Goal: Task Accomplishment & Management: Use online tool/utility

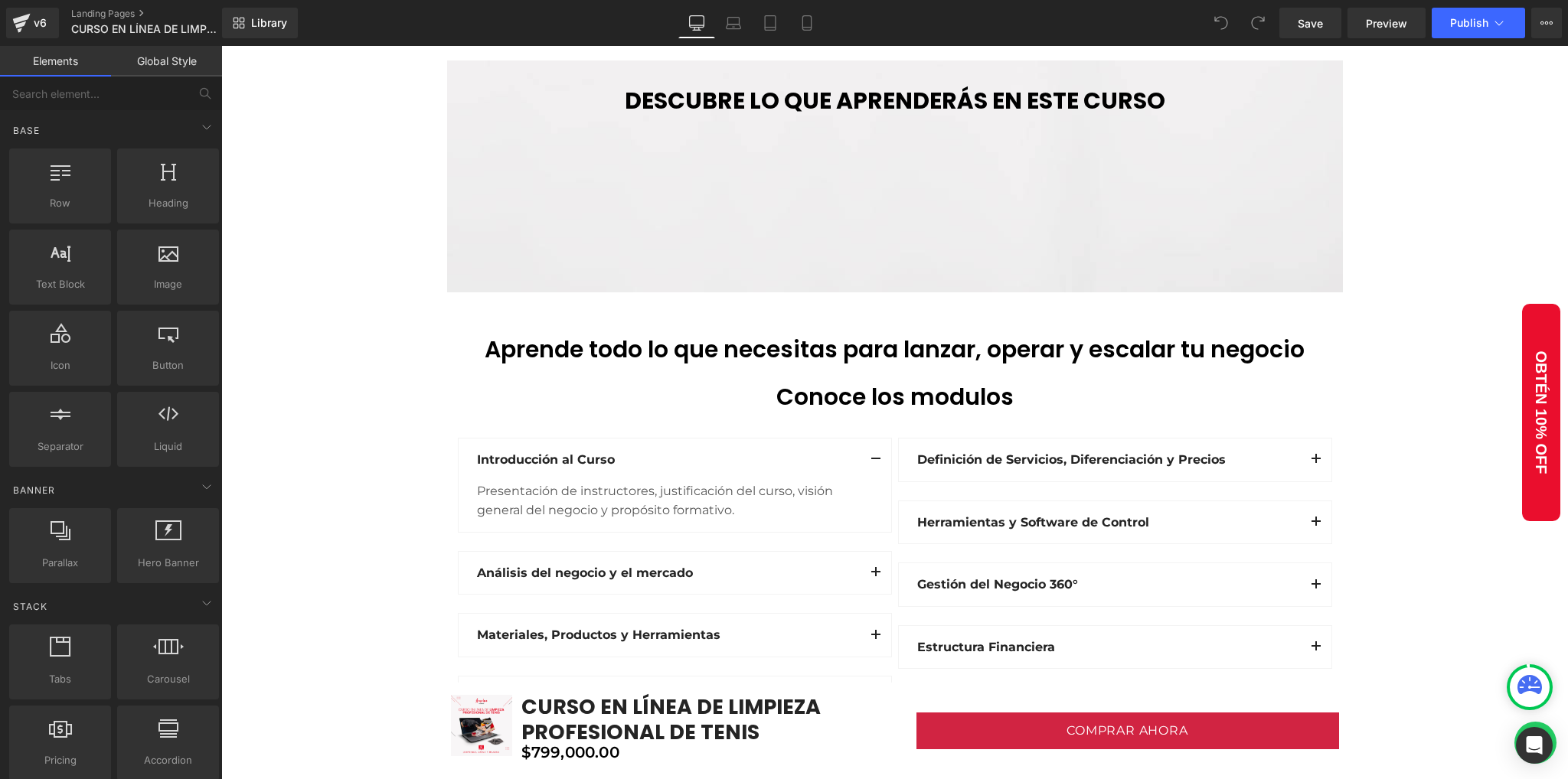
scroll to position [1632, 0]
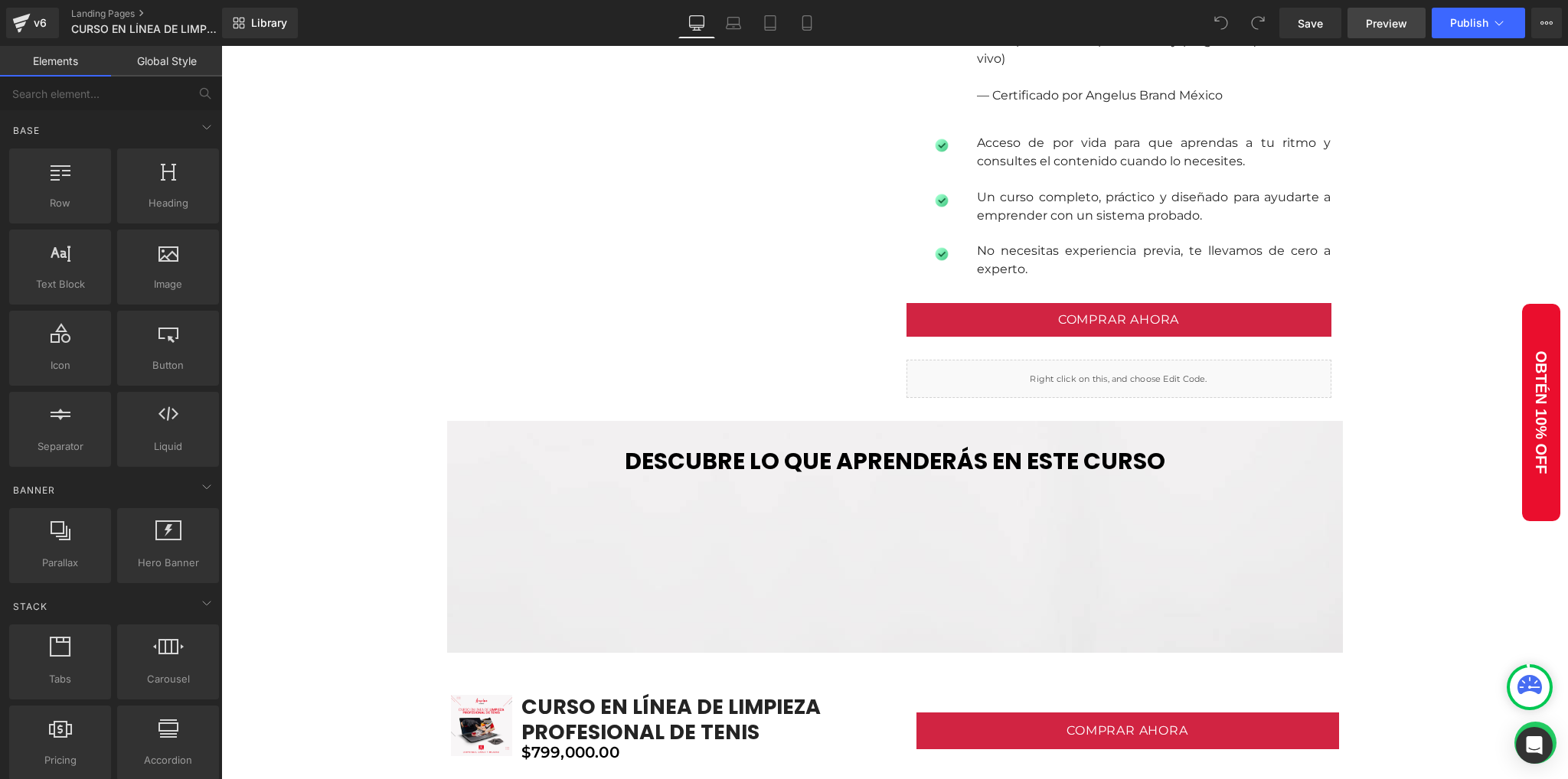
click at [1367, 29] on span "Preview" at bounding box center [1386, 23] width 41 height 16
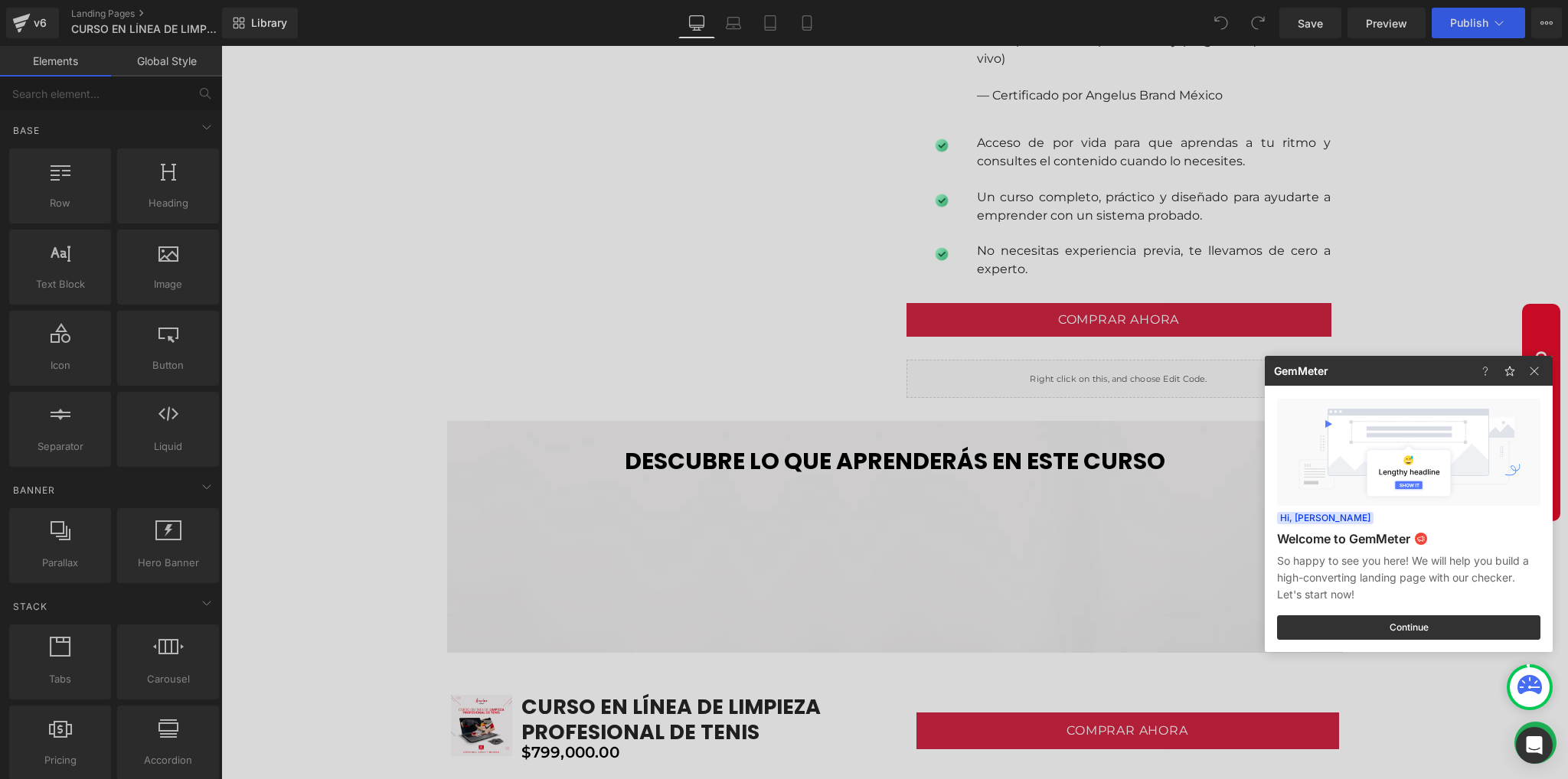
click at [1462, 16] on div at bounding box center [784, 390] width 1568 height 779
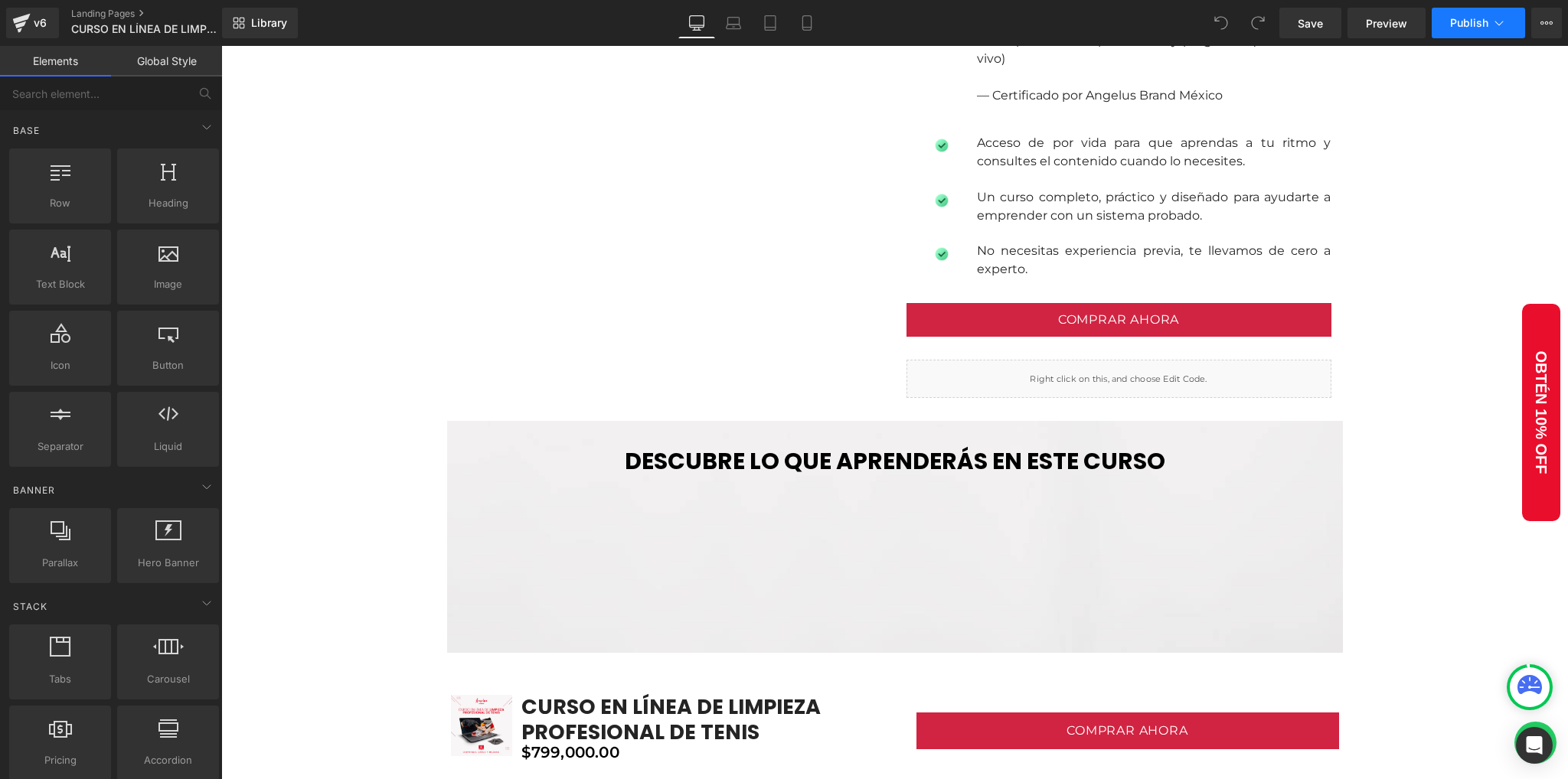
click at [1456, 24] on span "Publish" at bounding box center [1468, 23] width 38 height 12
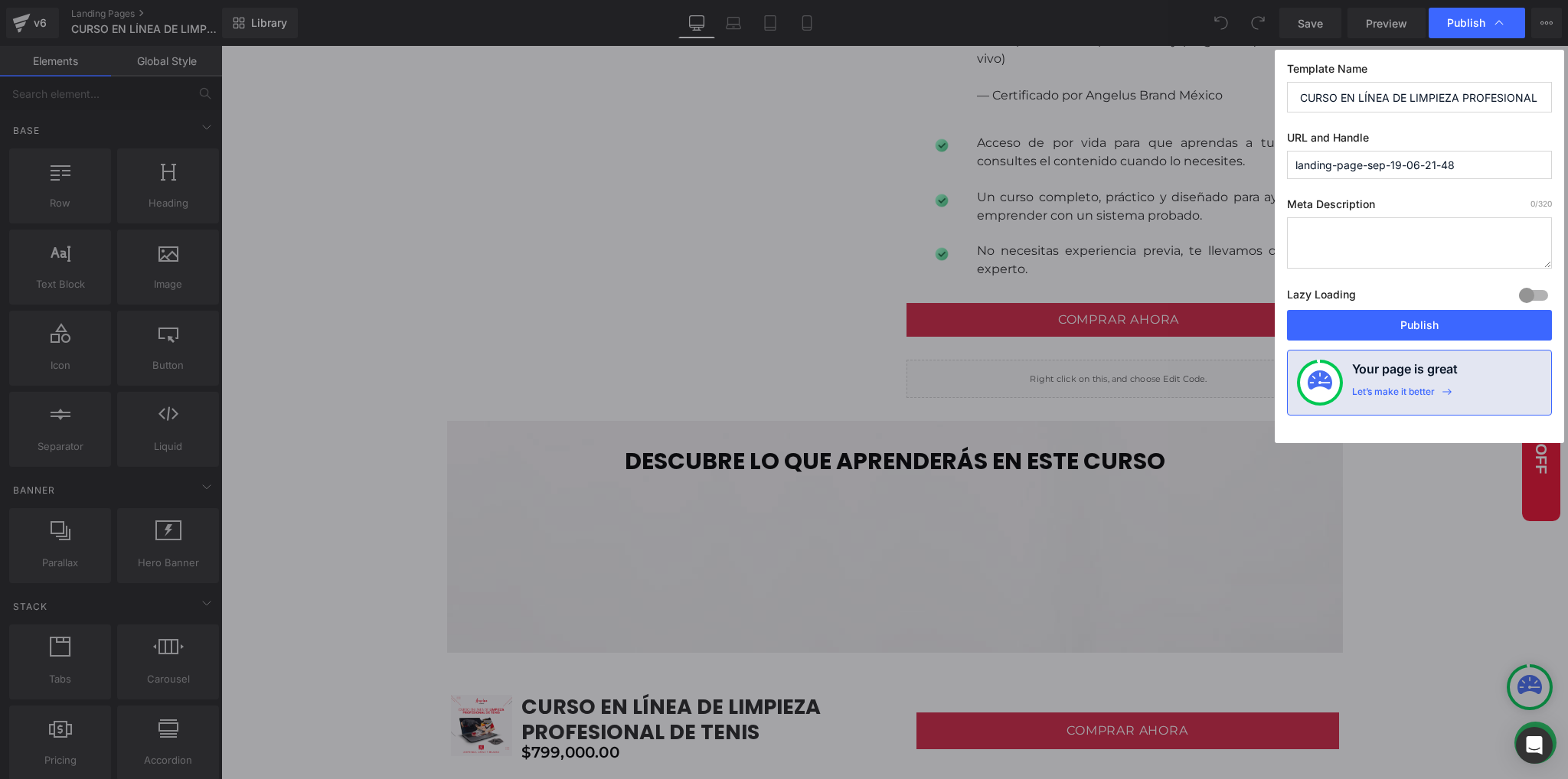
drag, startPoint x: 1465, startPoint y: 166, endPoint x: 1297, endPoint y: 169, distance: 168.0
click at [1297, 169] on input "landing-page-sep-19-06-21-48" at bounding box center [1418, 165] width 265 height 29
drag, startPoint x: 1300, startPoint y: 97, endPoint x: 1554, endPoint y: 86, distance: 254.2
click at [1554, 86] on div "Template Name CURSO EN LÍNEA DE LIMPIEZA PROFESIONAL DE TENIS URL and Handle la…" at bounding box center [1419, 246] width 289 height 393
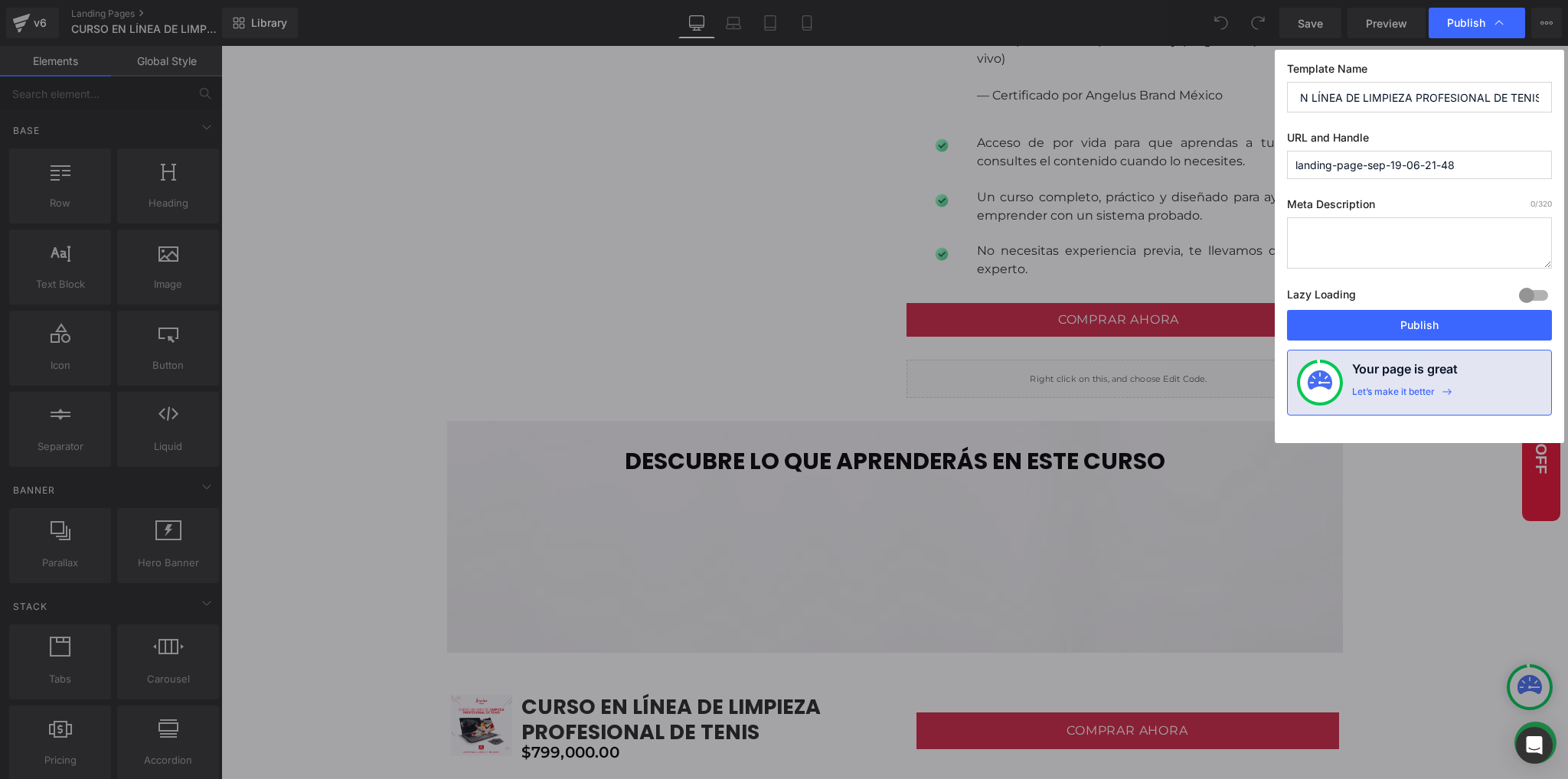
scroll to position [0, 0]
drag, startPoint x: 1479, startPoint y: 166, endPoint x: 1188, endPoint y: 178, distance: 291.2
click at [1187, 178] on div "Publish Template Name CURSO EN LÍNEA DE LIMPIEZA PROFESIONAL DE TENIS URL and H…" at bounding box center [784, 390] width 1568 height 779
paste input "CURSO EN LÍNEA DE LIMPIEZA PROFESIONAL DE TENIS"
type input "curso-en-línea-de-limpieza-profesional-de-tenis"
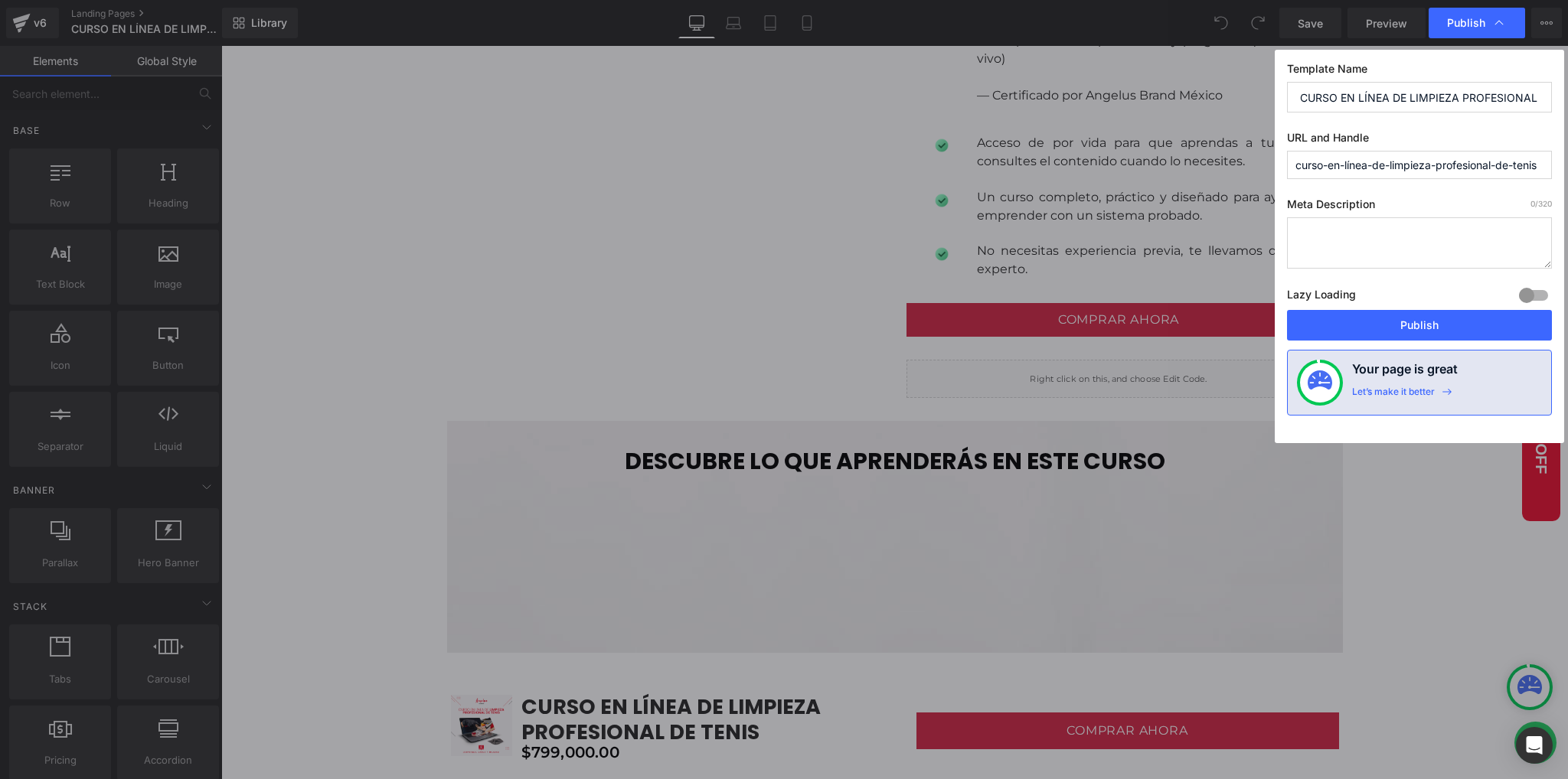
click at [1418, 133] on label "URL and Handle" at bounding box center [1418, 141] width 265 height 20
click at [1369, 330] on button "Publish" at bounding box center [1418, 325] width 265 height 30
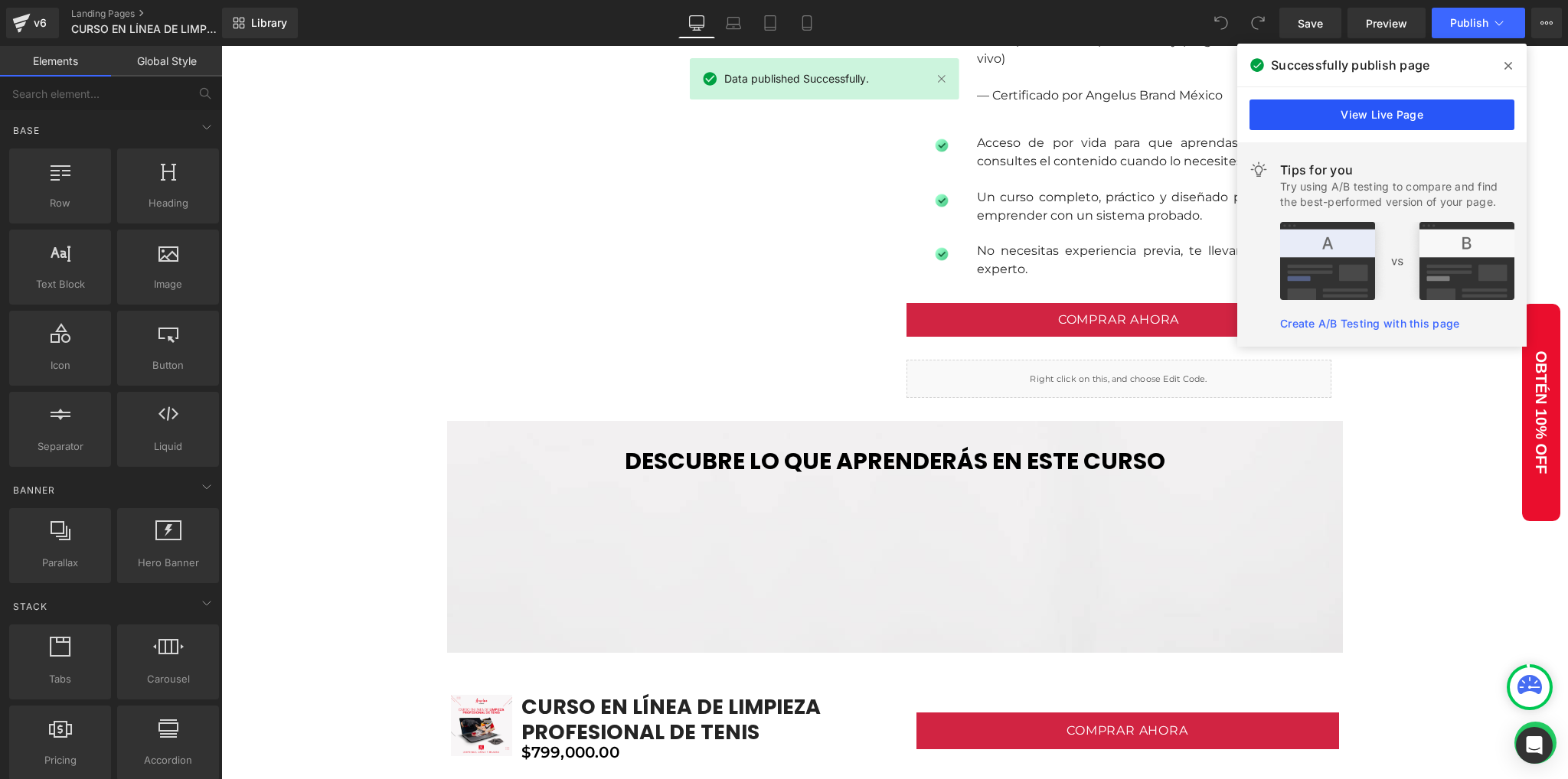
click at [1341, 125] on link "View Live Page" at bounding box center [1381, 115] width 265 height 30
